Goal: Communication & Community: Share content

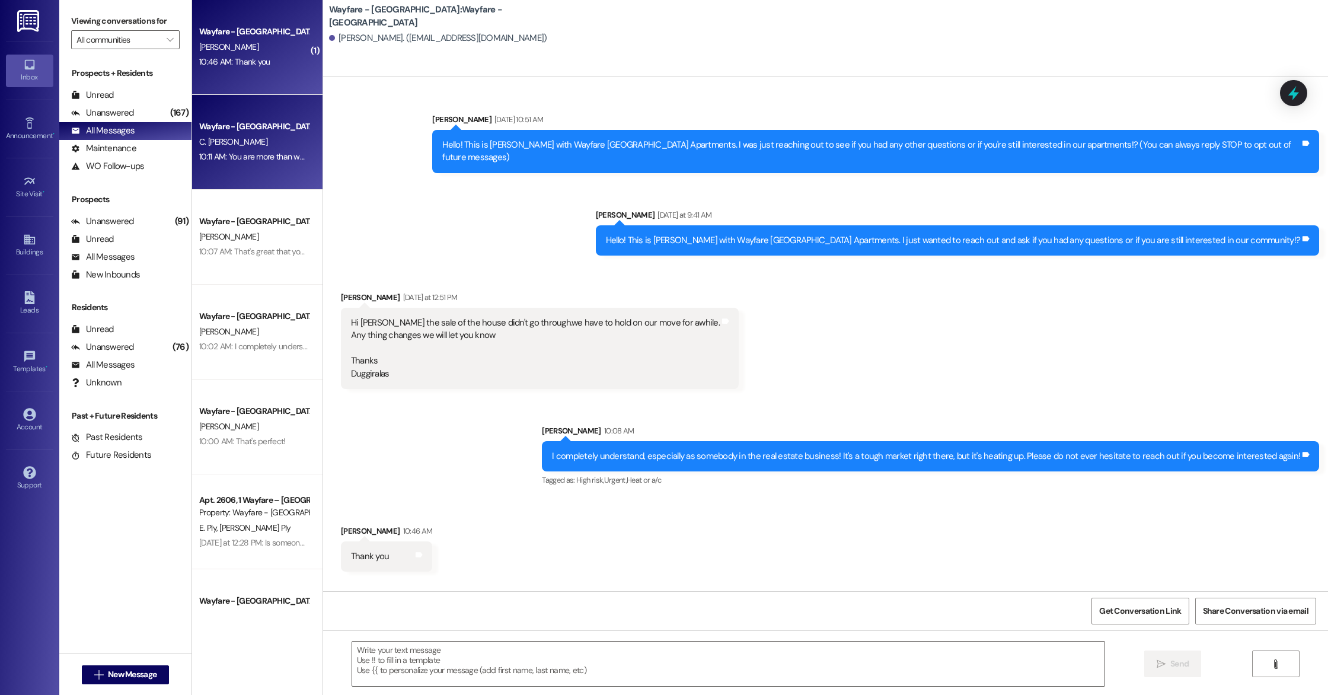
click at [259, 132] on div "Wayfare - [GEOGRAPHIC_DATA]" at bounding box center [254, 126] width 110 height 12
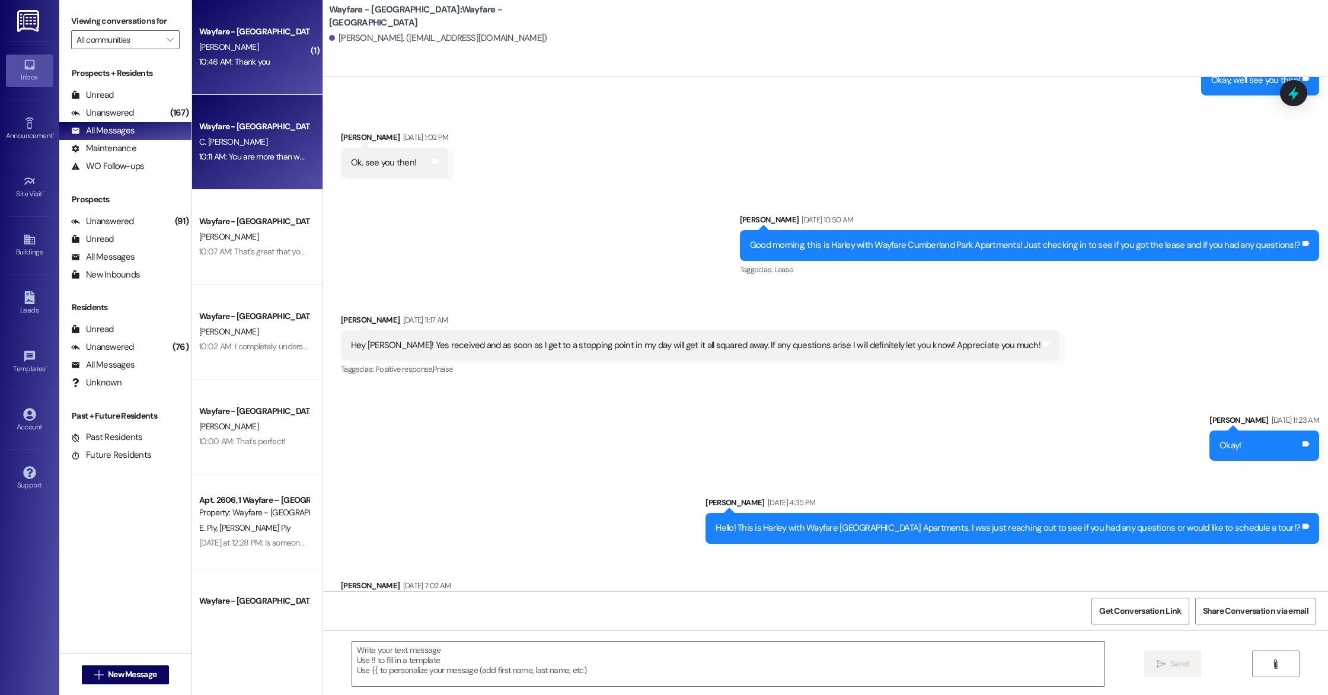
click at [258, 59] on div "10:46 AM: Thank you 10:46 AM: Thank you" at bounding box center [234, 61] width 71 height 11
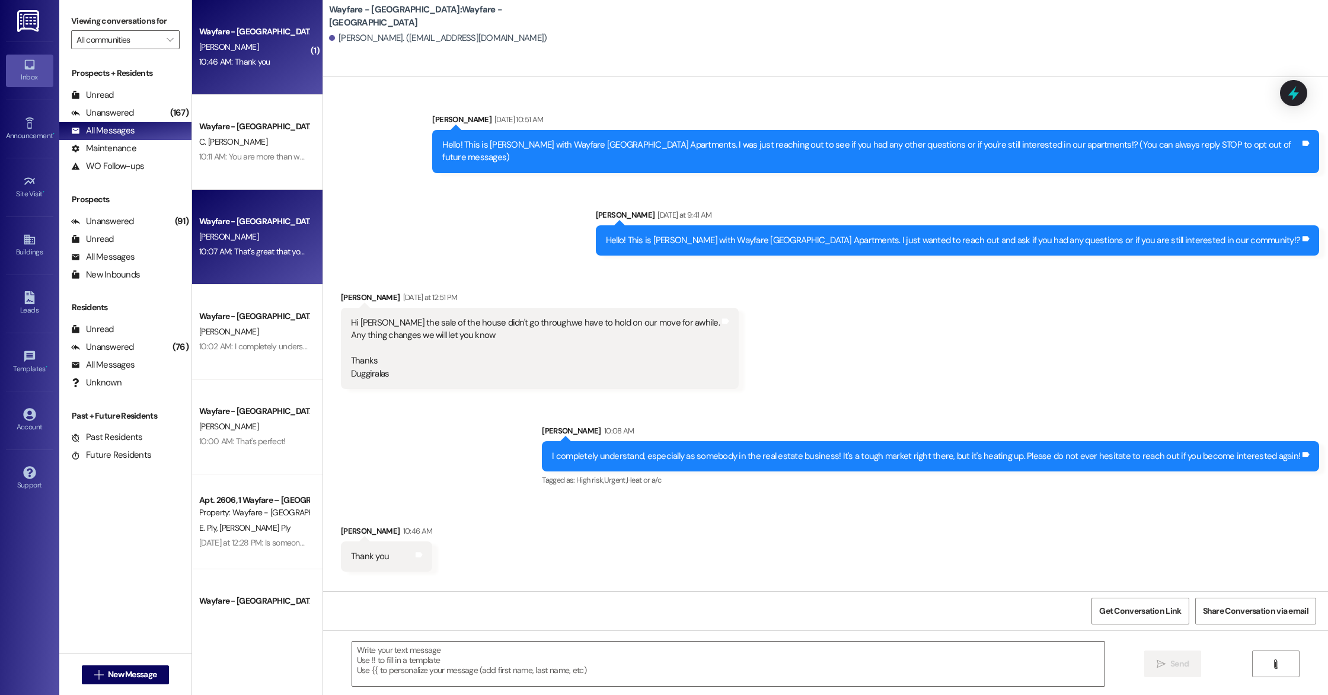
click at [267, 191] on div "Wayfare - [GEOGRAPHIC_DATA] [PERSON_NAME] 10:07 AM: That's great that you were …" at bounding box center [257, 237] width 130 height 95
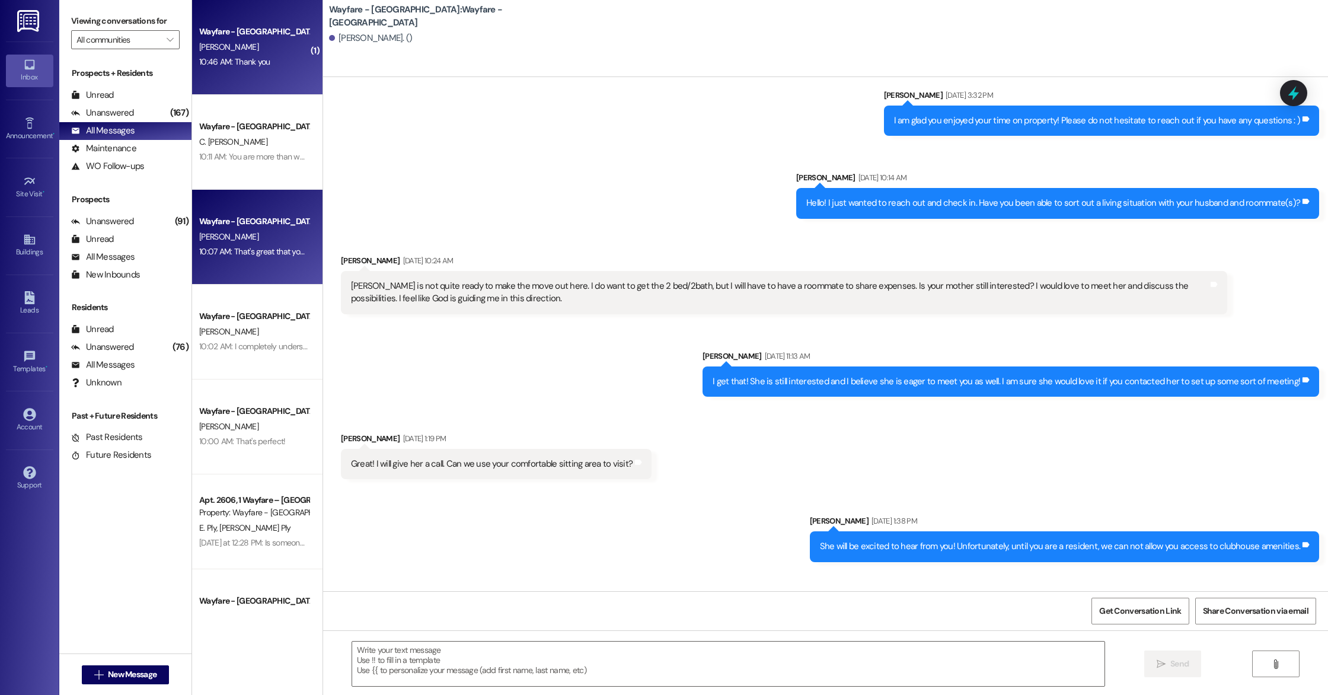
click at [251, 65] on div "10:46 AM: Thank you 10:46 AM: Thank you" at bounding box center [234, 61] width 71 height 11
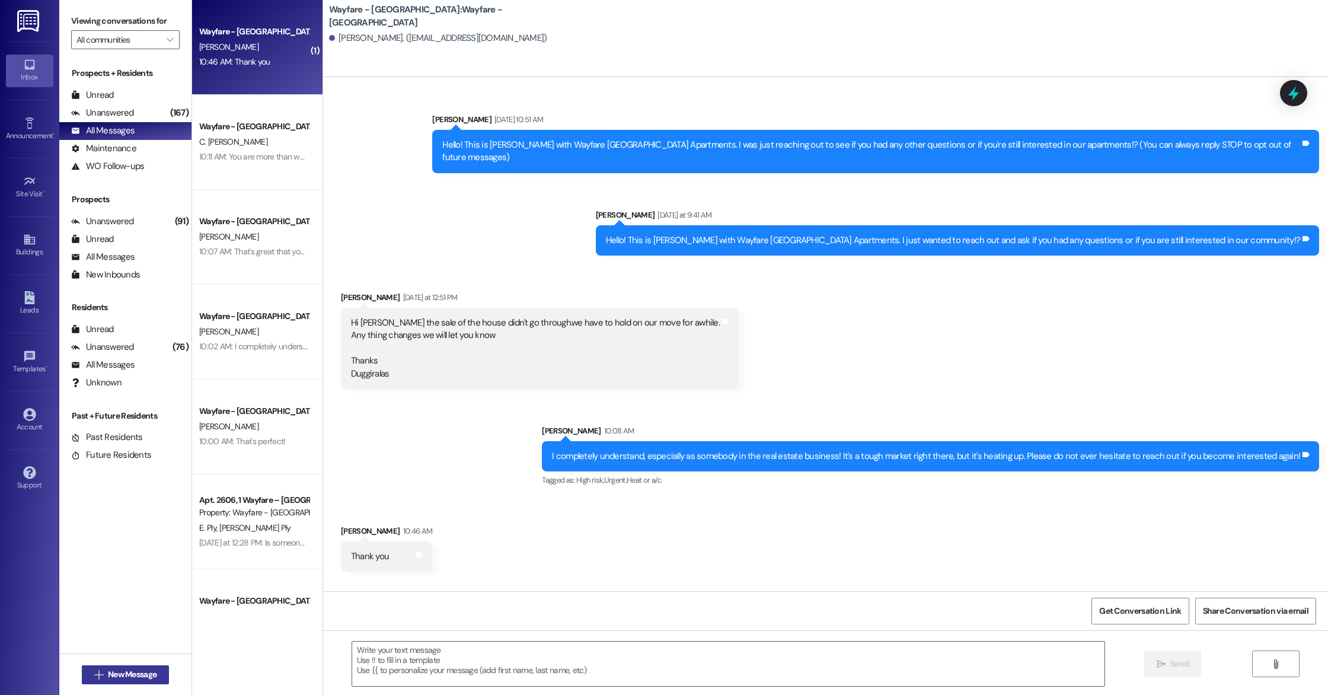
click at [108, 668] on span "New Message" at bounding box center [132, 674] width 49 height 12
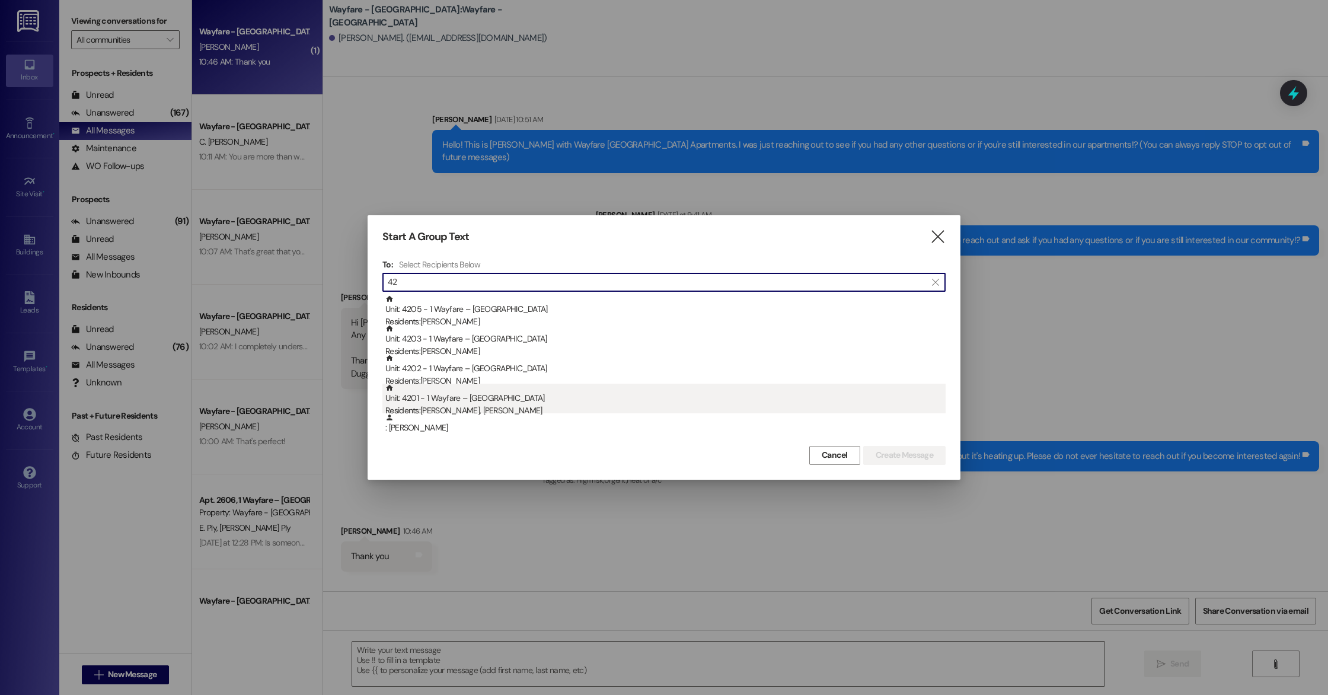
type input "42"
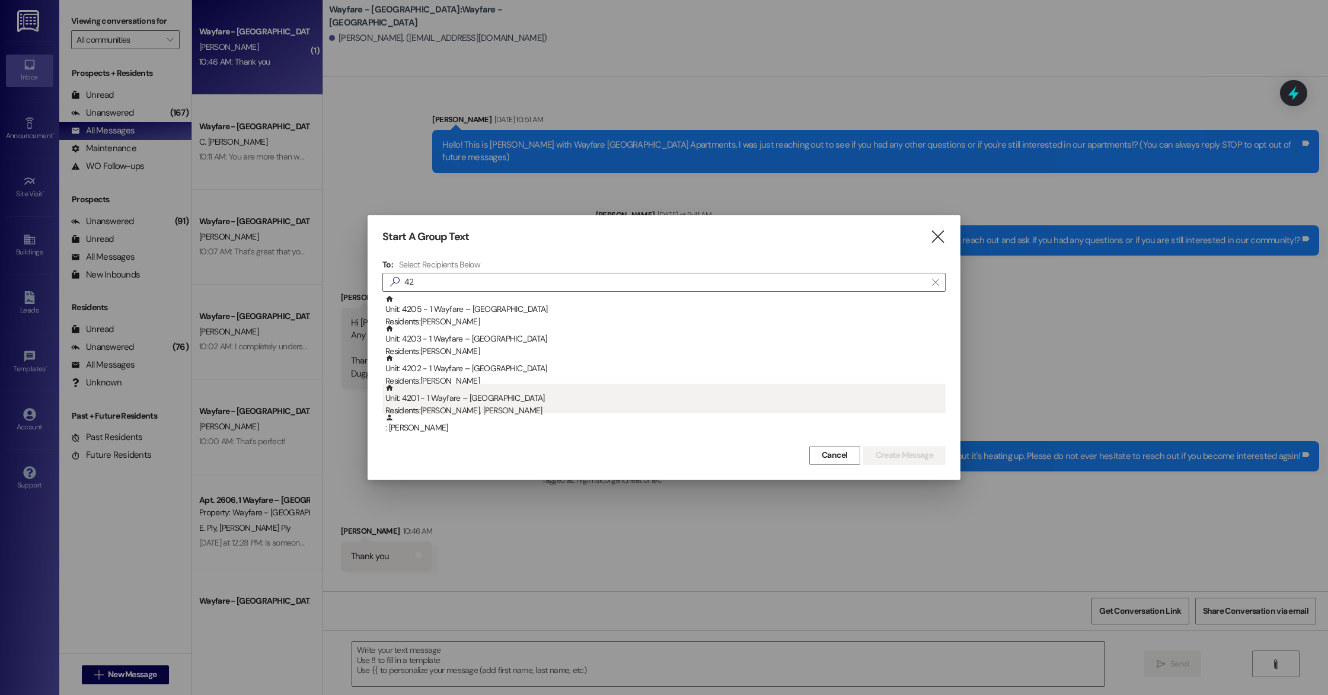
click at [444, 402] on div "Unit: 4201 - 1 Wayfare – [GEOGRAPHIC_DATA] Residents: [PERSON_NAME], [PERSON_NA…" at bounding box center [665, 401] width 560 height 34
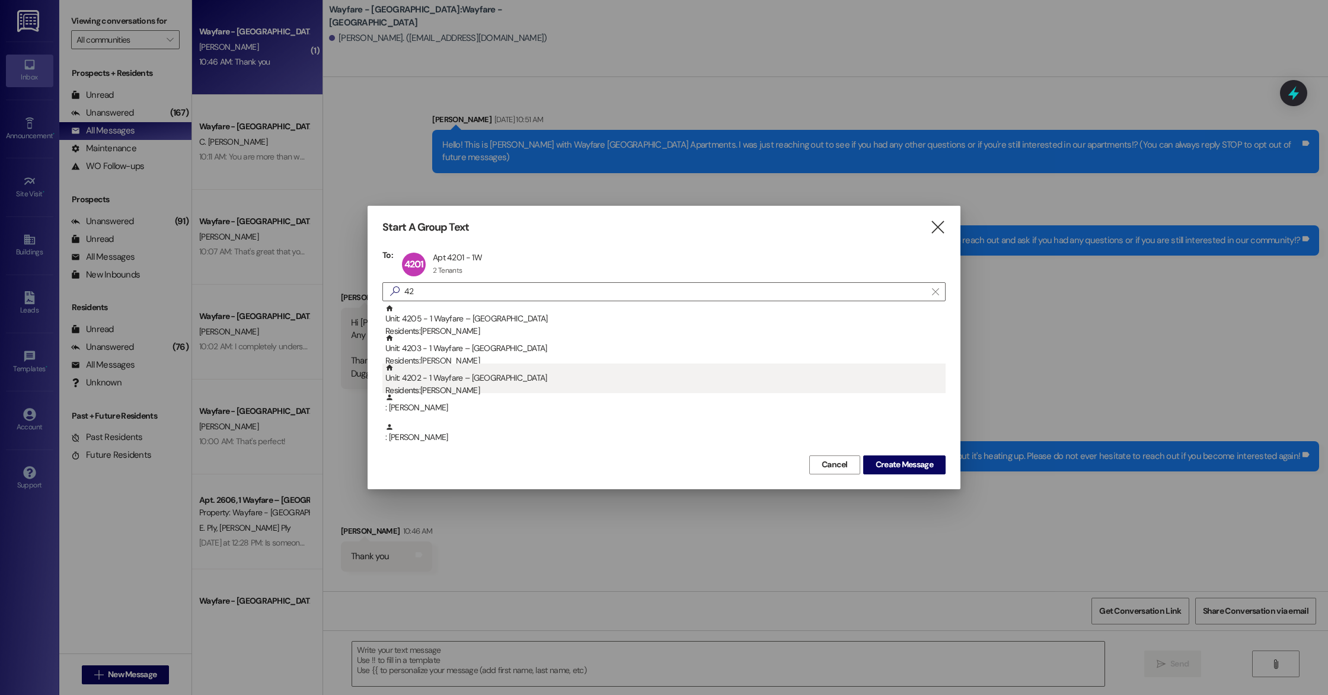
click at [456, 373] on div "Unit: 4202 - 1 Wayfare – [GEOGRAPHIC_DATA] Residents: [PERSON_NAME]" at bounding box center [665, 380] width 560 height 34
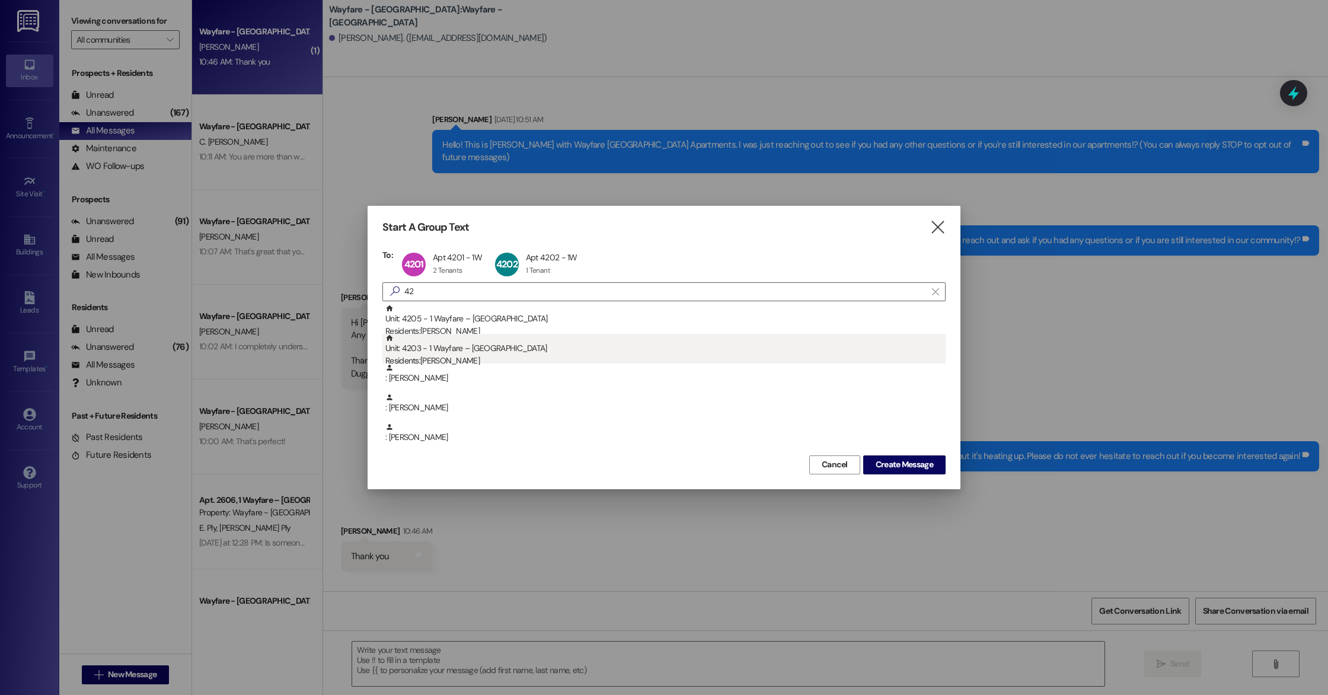
click at [452, 355] on div "Residents: [PERSON_NAME]" at bounding box center [665, 361] width 560 height 12
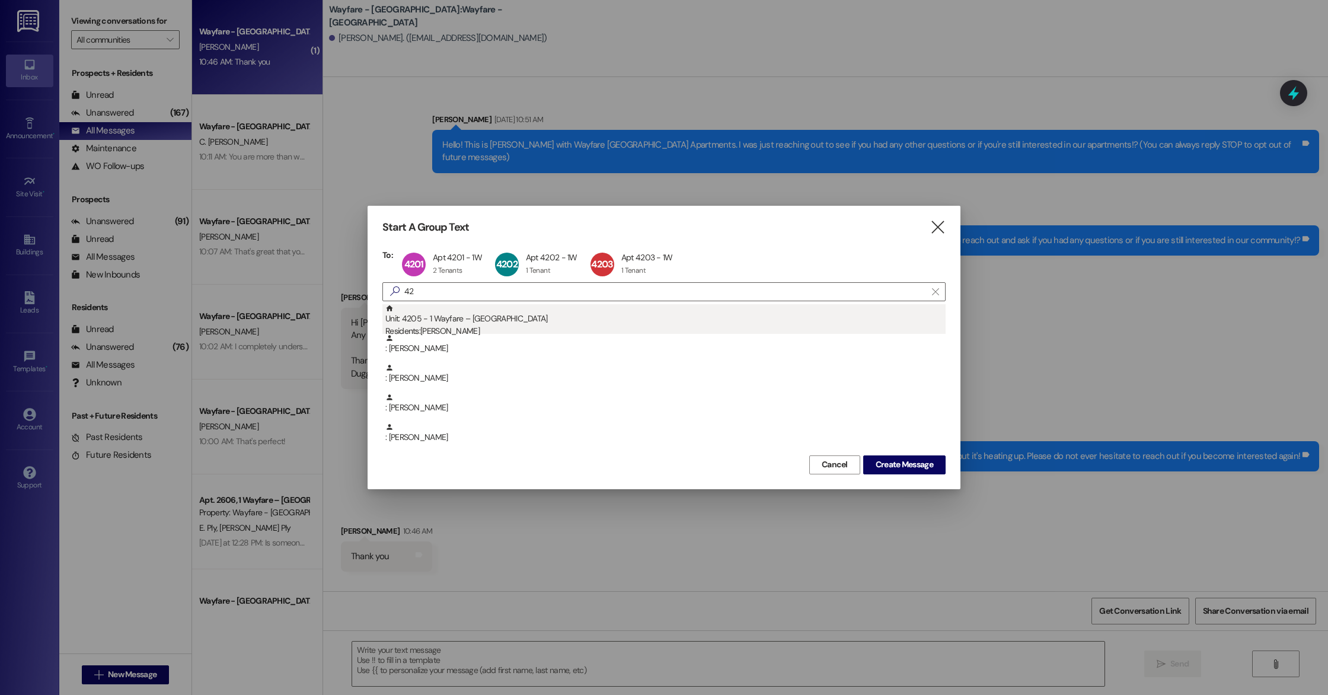
click at [483, 321] on div "Unit: 4205 - 1 Wayfare – [GEOGRAPHIC_DATA] Residents: [PERSON_NAME]" at bounding box center [665, 321] width 560 height 34
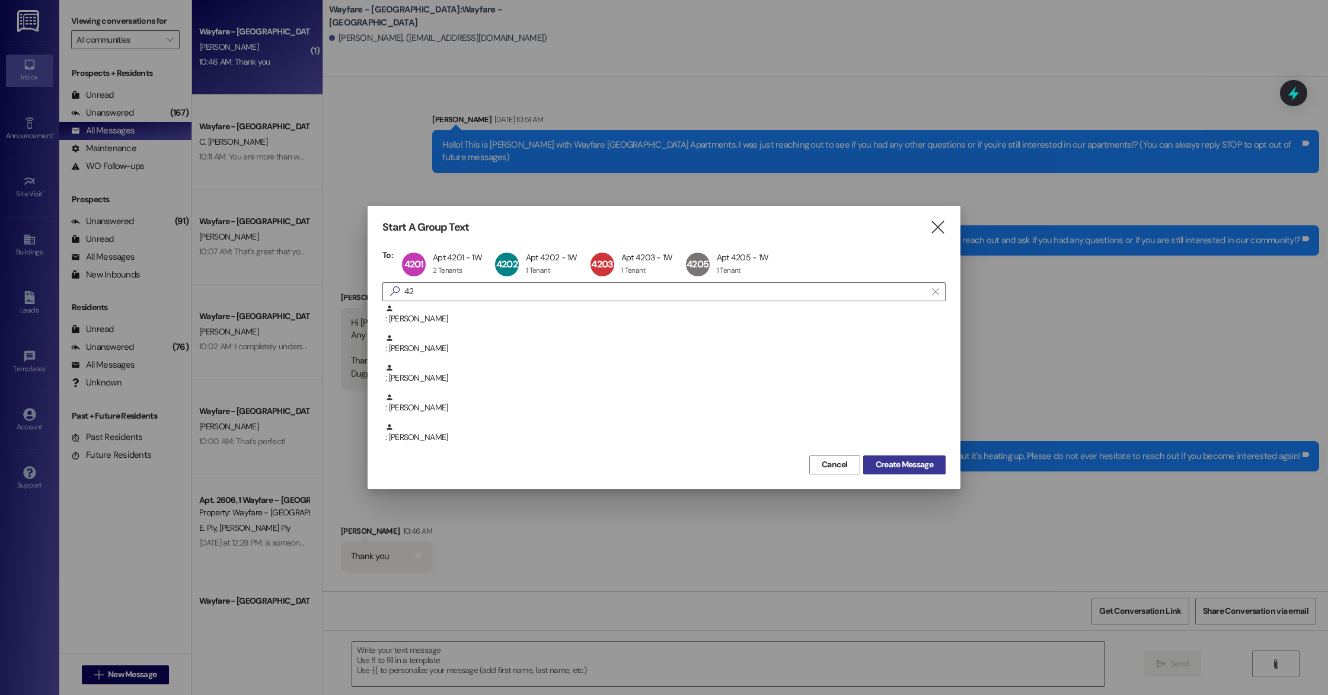
click at [898, 464] on span "Create Message" at bounding box center [905, 464] width 58 height 12
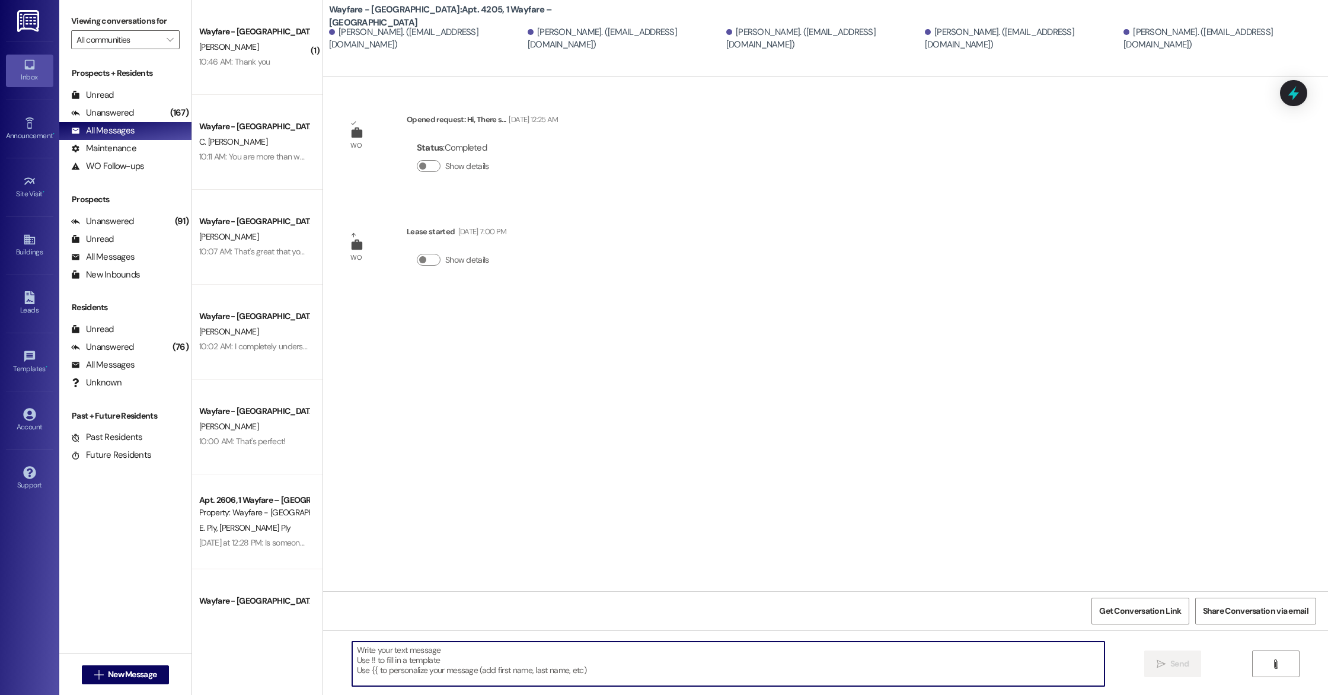
click at [443, 665] on textarea at bounding box center [728, 663] width 752 height 44
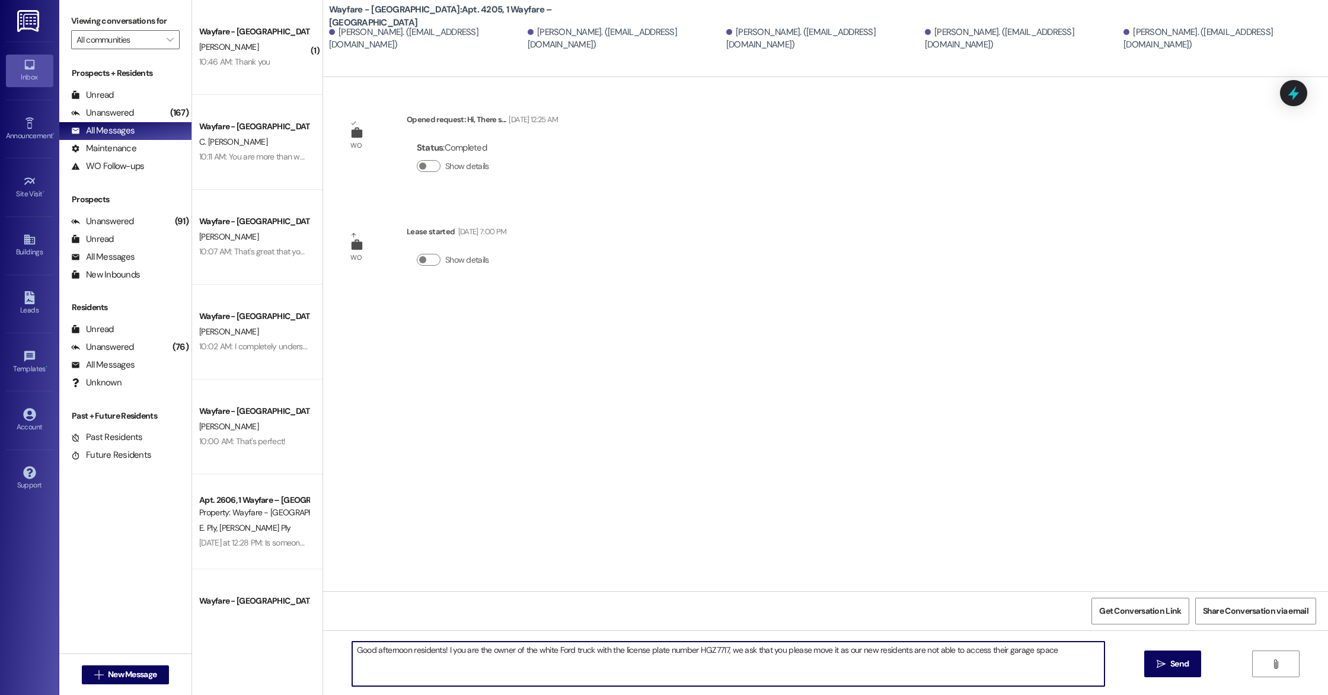
type textarea "Good afternoon residents! I you are the owner of the white Ford truck with the …"
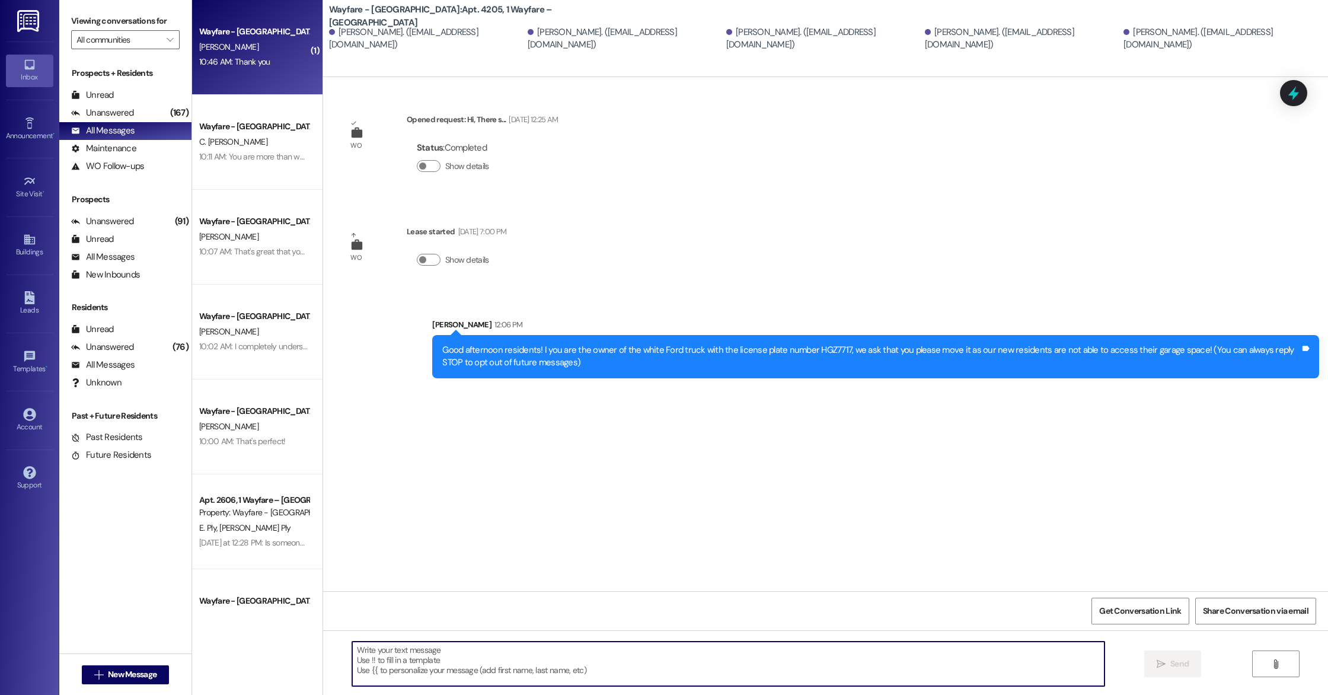
click at [248, 71] on div "Wayfare - [GEOGRAPHIC_DATA] [PERSON_NAME] 10:46 AM: Thank you 10:46 AM: Thank y…" at bounding box center [257, 47] width 130 height 95
